Goal: Task Accomplishment & Management: Use online tool/utility

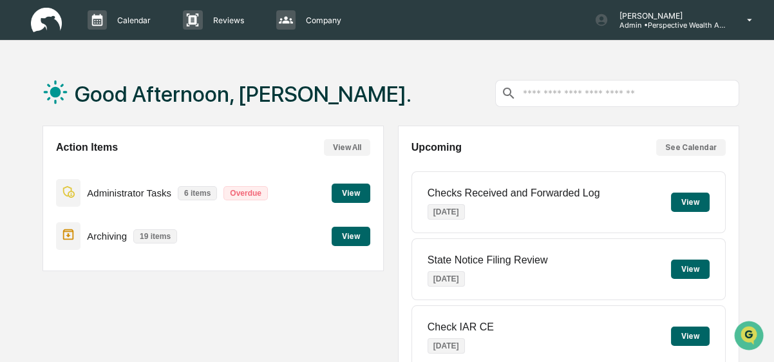
click at [339, 190] on button "View" at bounding box center [351, 192] width 39 height 19
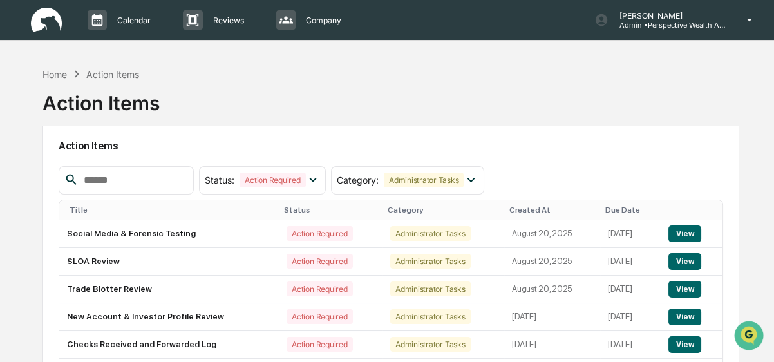
click at [61, 15] on img at bounding box center [46, 20] width 31 height 25
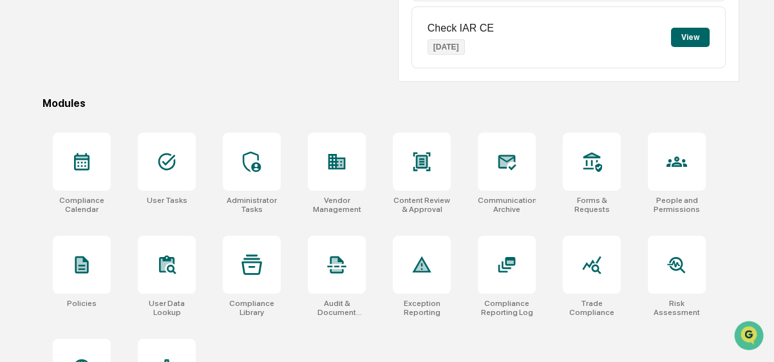
scroll to position [299, 0]
click at [263, 176] on div at bounding box center [252, 162] width 58 height 58
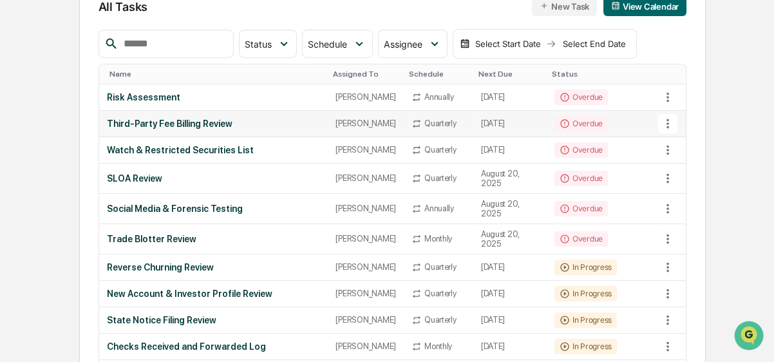
scroll to position [154, 0]
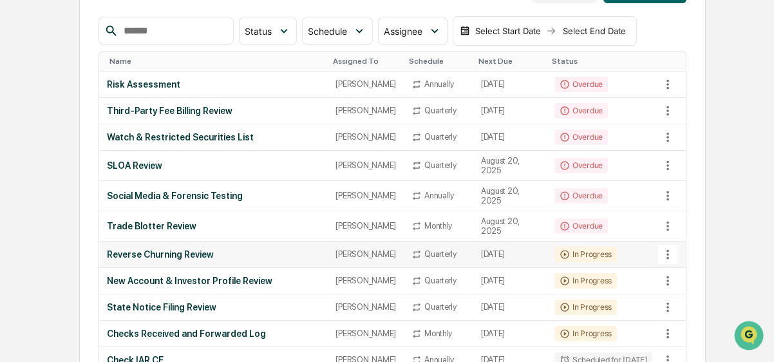
click at [164, 249] on div "Reverse Churning Review" at bounding box center [214, 254] width 214 height 10
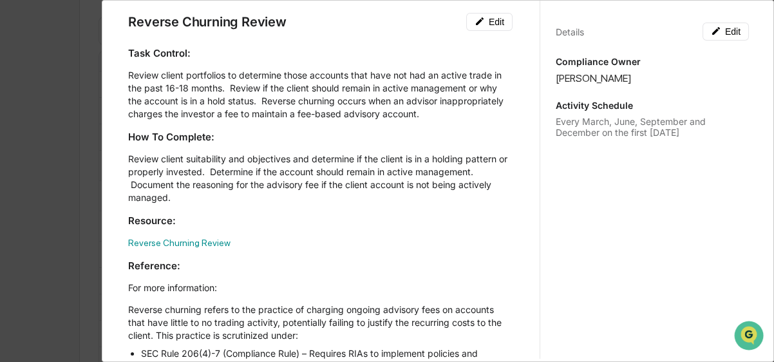
scroll to position [0, 0]
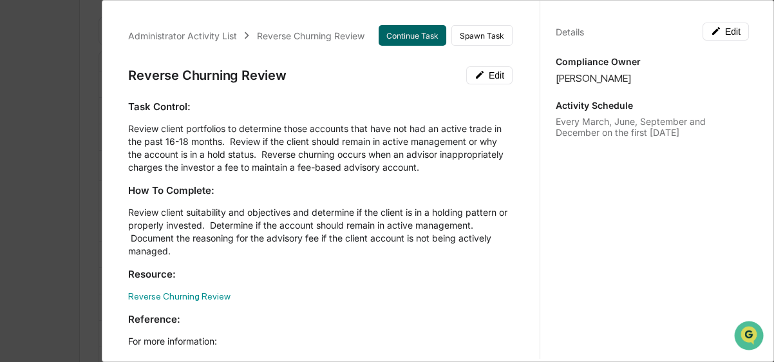
click at [44, 135] on div "Administrator Activity List Reverse Churning Review Continue Task Spawn Task Re…" at bounding box center [387, 181] width 774 height 362
